Goal: Entertainment & Leisure: Consume media (video, audio)

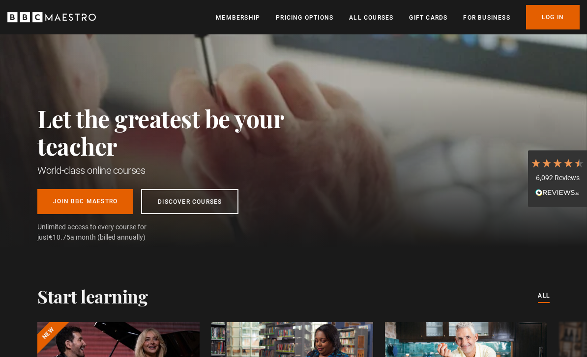
click at [556, 18] on link "Log In" at bounding box center [553, 17] width 54 height 25
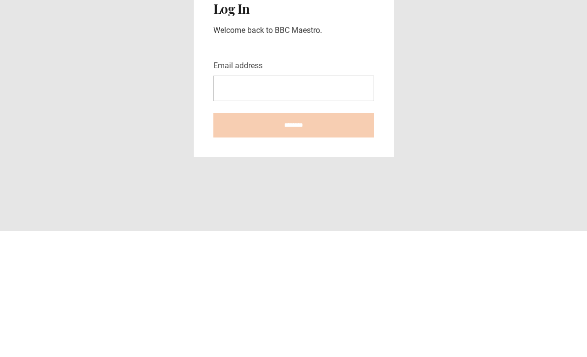
click at [323, 202] on input "Email address" at bounding box center [293, 215] width 161 height 26
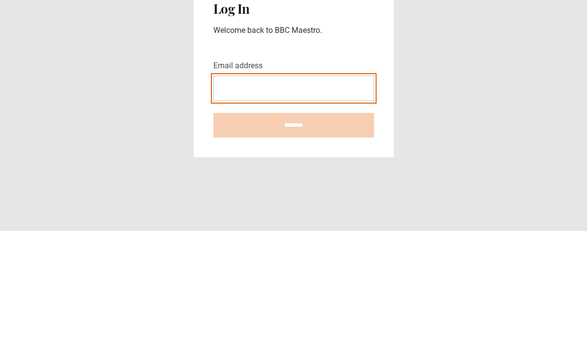
type input "**********"
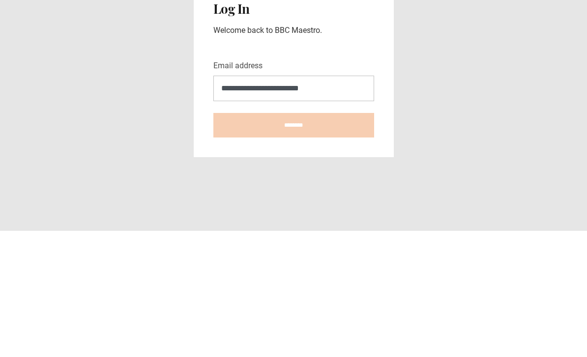
click at [293, 239] on input "********" at bounding box center [293, 251] width 161 height 25
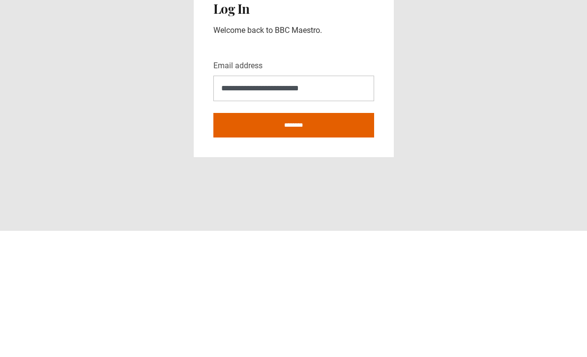
type input "**********"
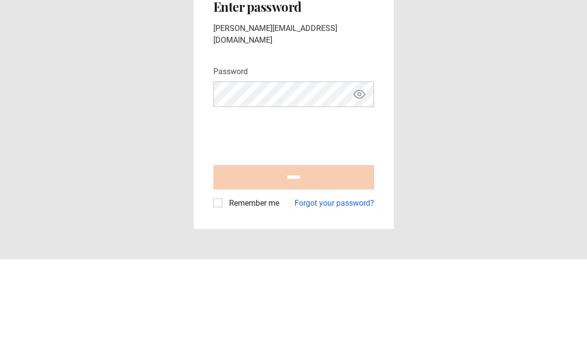
scroll to position [31, 0]
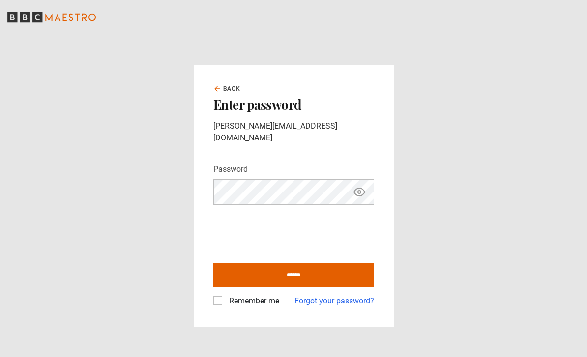
click at [340, 263] on input "******" at bounding box center [293, 275] width 161 height 25
type input "**********"
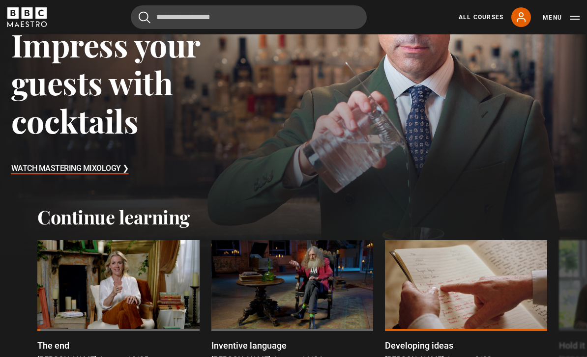
scroll to position [110, 0]
click at [123, 283] on div at bounding box center [118, 285] width 162 height 91
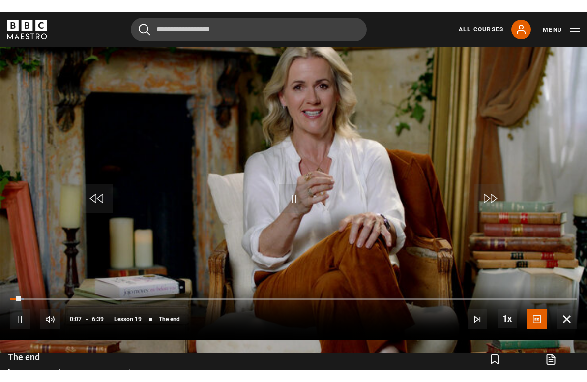
scroll to position [12, 0]
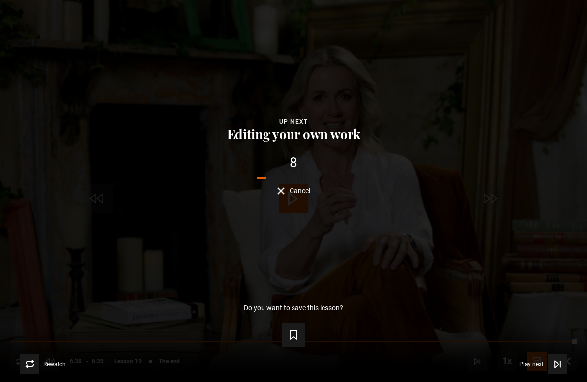
click at [302, 332] on button "Save lesson" at bounding box center [294, 335] width 24 height 24
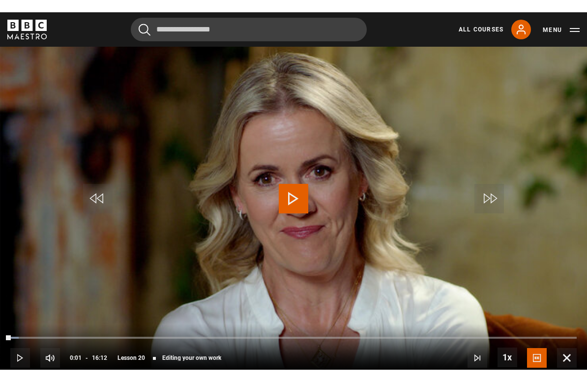
scroll to position [12, 0]
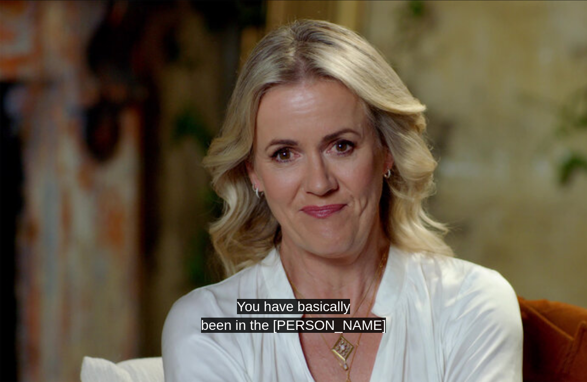
click at [383, 229] on video-js "You have basically been in the woods Video Player is loading. Play Lesson Editi…" at bounding box center [293, 191] width 587 height 382
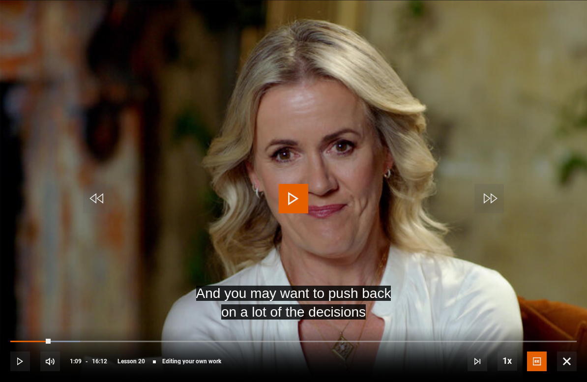
click at [51, 341] on div "Progress Bar" at bounding box center [30, 342] width 40 height 2
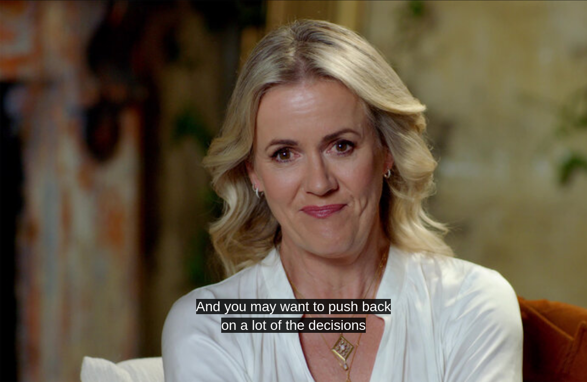
click at [105, 271] on video-js "And you may want to push back on a lot of the decisions Video Player is loading…" at bounding box center [293, 191] width 587 height 382
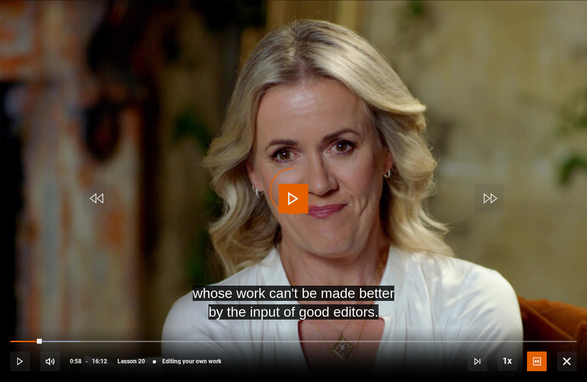
click at [42, 342] on div "Progress Bar" at bounding box center [25, 342] width 31 height 2
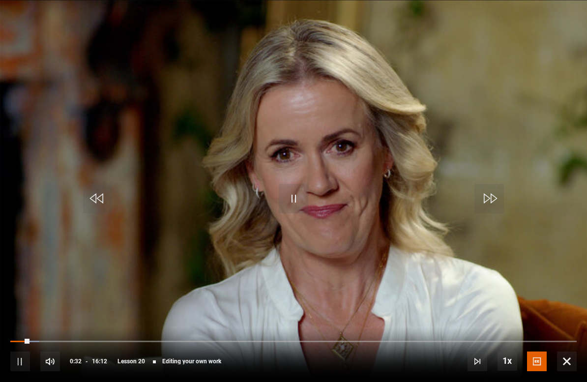
click at [115, 263] on video-js "Video Player is loading. Play Lesson Editing your own work 10s Skip Back 10 sec…" at bounding box center [293, 191] width 587 height 382
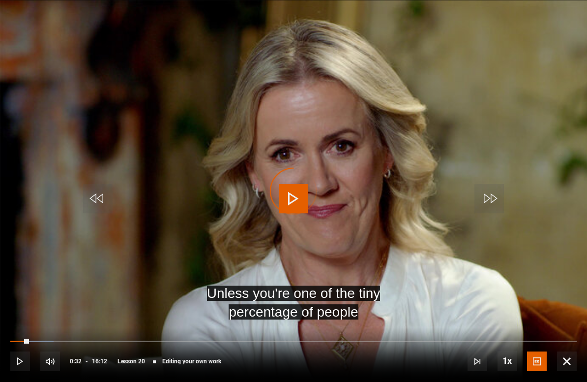
click at [29, 342] on div "Progress Bar" at bounding box center [19, 342] width 19 height 2
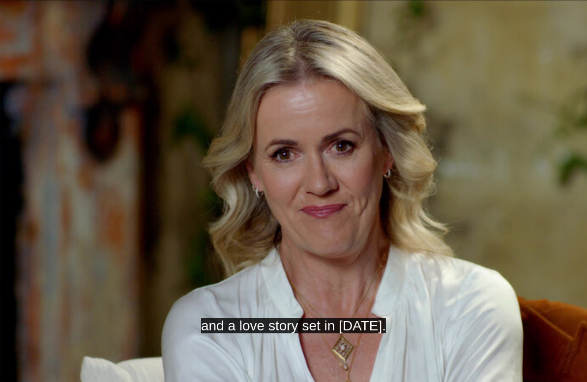
click at [326, 195] on video-js "and a love story set in 1916. Video Player is loading. Play Lesson Editing your…" at bounding box center [293, 191] width 587 height 382
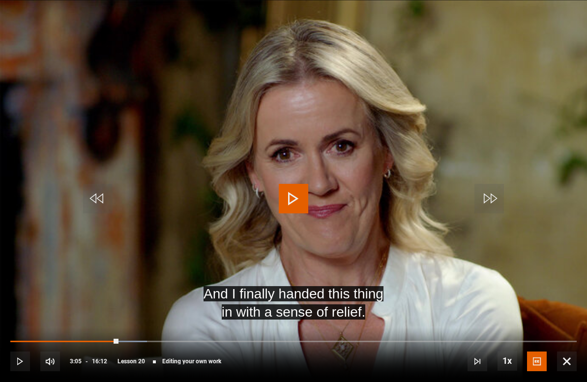
click at [118, 341] on div "Progress Bar" at bounding box center [122, 342] width 49 height 2
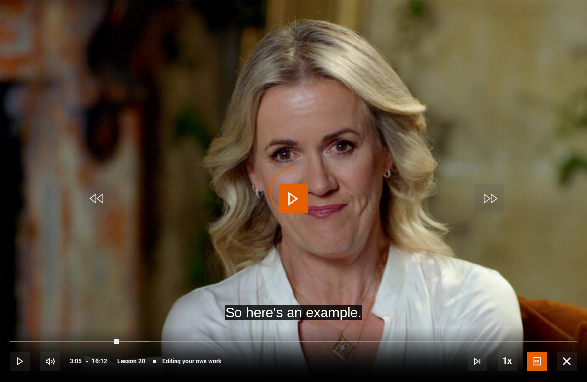
click at [117, 342] on div "Progress Bar" at bounding box center [125, 342] width 49 height 2
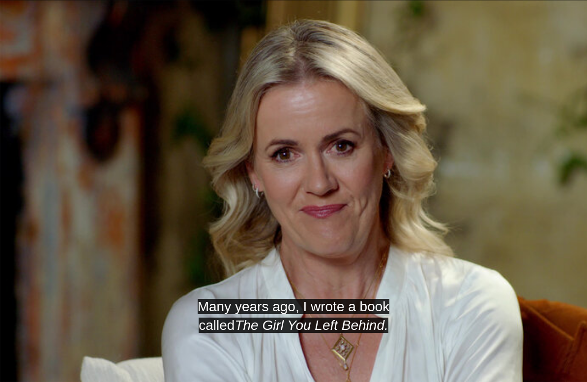
click at [310, 198] on button "Pause" at bounding box center [293, 198] width 34 height 44
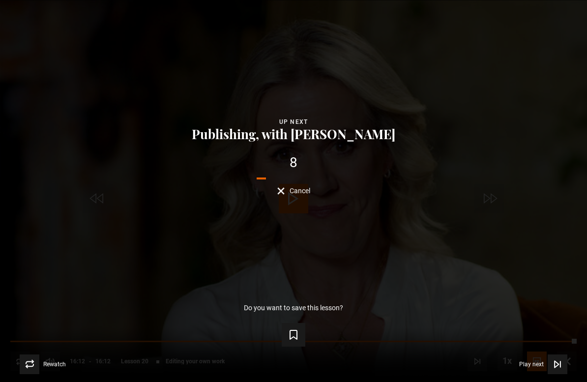
click at [291, 332] on icon "Video Player" at bounding box center [293, 335] width 12 height 12
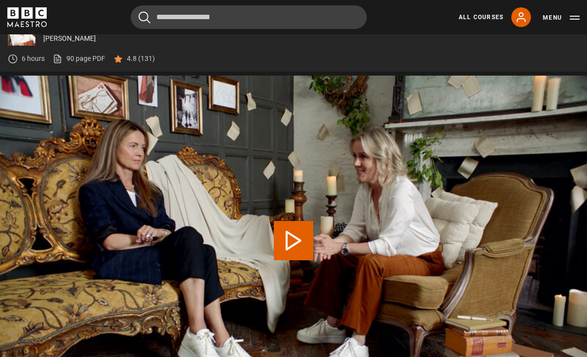
click at [553, 17] on button "Menu" at bounding box center [561, 18] width 37 height 10
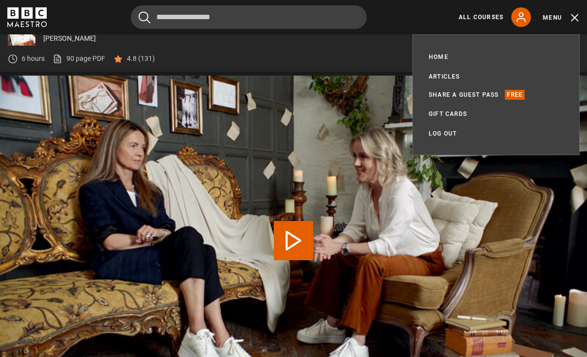
click at [445, 136] on link "Log out" at bounding box center [442, 134] width 28 height 10
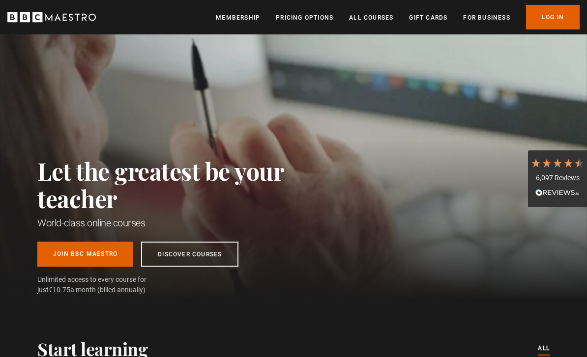
scroll to position [0, 227]
